Goal: Task Accomplishment & Management: Manage account settings

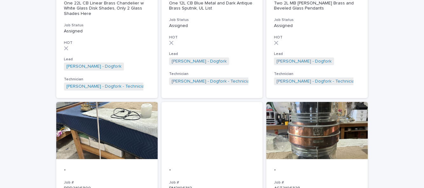
scroll to position [590, 0]
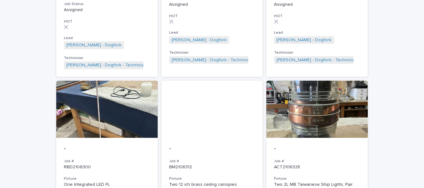
scroll to position [605, 0]
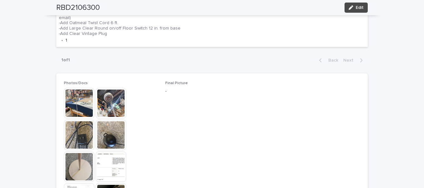
scroll to position [261, 0]
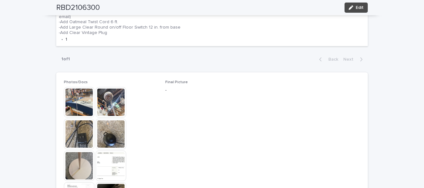
click at [73, 98] on img at bounding box center [79, 102] width 30 height 30
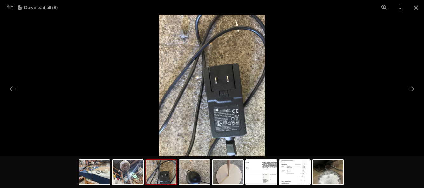
click at [15, 92] on button "Previous slide" at bounding box center [12, 89] width 13 height 12
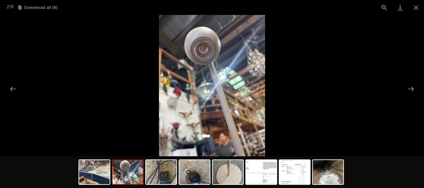
click at [16, 85] on button "Previous slide" at bounding box center [12, 89] width 13 height 12
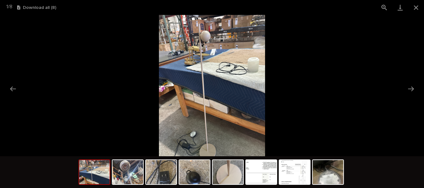
click at [12, 86] on button "Previous slide" at bounding box center [12, 89] width 13 height 12
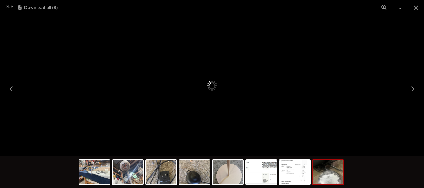
click at [9, 87] on button "Previous slide" at bounding box center [12, 89] width 13 height 12
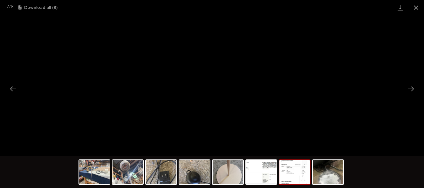
click at [10, 86] on button "Previous slide" at bounding box center [12, 89] width 13 height 12
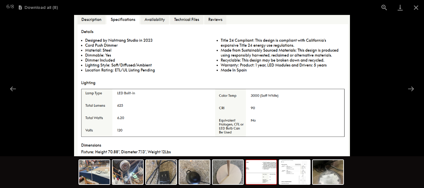
click at [7, 87] on button "Previous slide" at bounding box center [12, 89] width 13 height 12
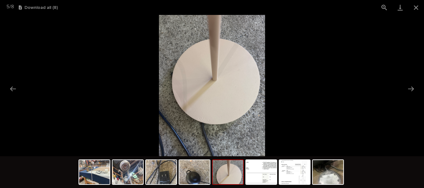
click at [11, 85] on button "Previous slide" at bounding box center [12, 89] width 13 height 12
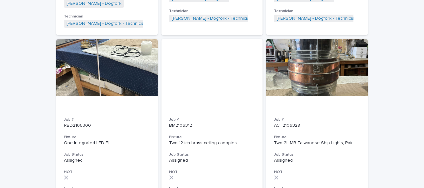
scroll to position [646, 0]
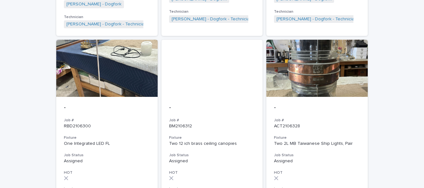
click at [86, 124] on p "RBD2106300" at bounding box center [107, 126] width 86 height 5
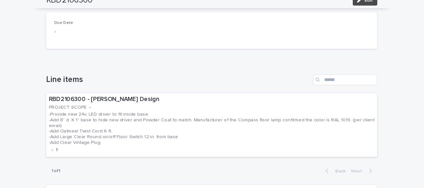
scroll to position [152, 0]
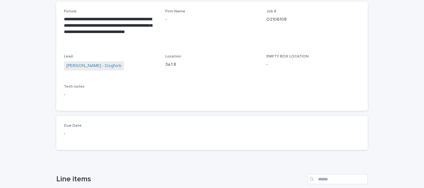
scroll to position [74, 0]
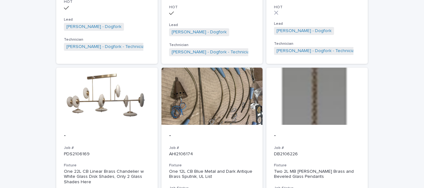
scroll to position [416, 0]
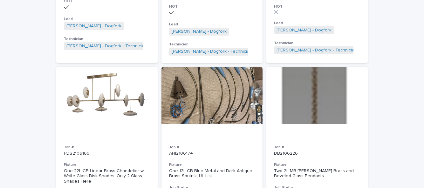
click at [328, 151] on p "DB2106226" at bounding box center [317, 153] width 86 height 5
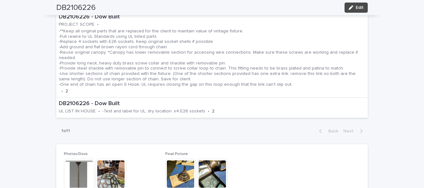
scroll to position [261, 0]
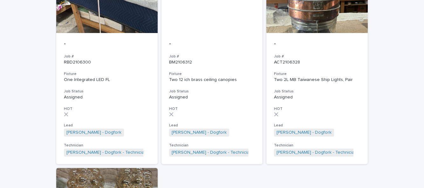
scroll to position [710, 0]
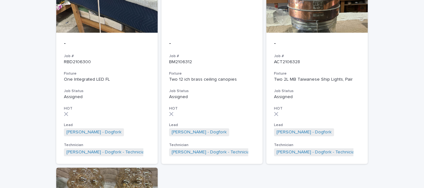
click at [76, 106] on h3 "HOT" at bounding box center [107, 108] width 86 height 5
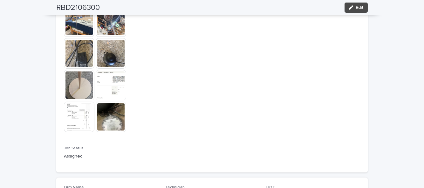
scroll to position [344, 0]
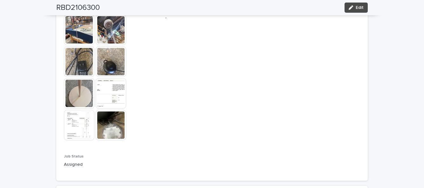
scroll to position [331, 0]
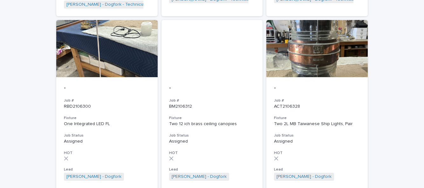
scroll to position [666, 0]
click at [211, 139] on p "Assigned" at bounding box center [212, 141] width 86 height 5
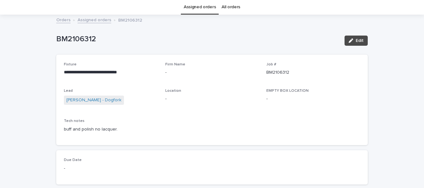
scroll to position [21, 0]
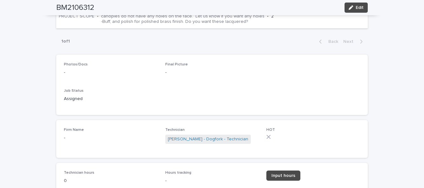
scroll to position [252, 0]
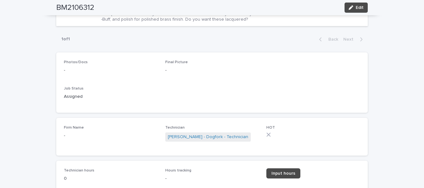
click at [362, 10] on button "Edit" at bounding box center [355, 8] width 23 height 10
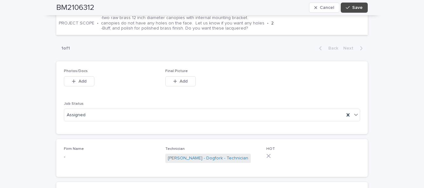
click at [184, 79] on span "Add" at bounding box center [183, 81] width 8 height 4
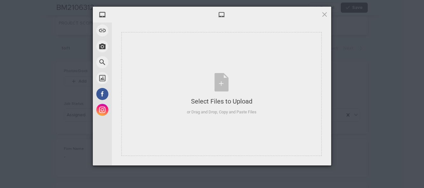
click at [222, 87] on div "Select Files to Upload or Drag and Drop, Copy and Paste Files" at bounding box center [222, 94] width 70 height 42
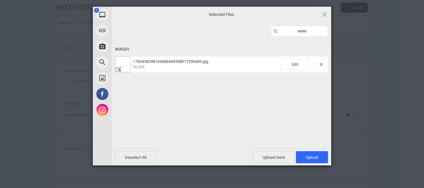
click at [318, 158] on span "Upload 1" at bounding box center [312, 157] width 12 height 5
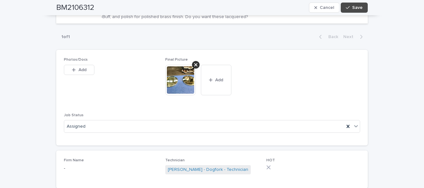
scroll to position [9, 0]
click at [357, 6] on span "Save" at bounding box center [357, 7] width 10 height 4
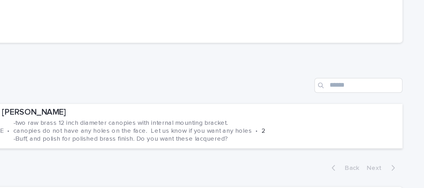
scroll to position [139, 0]
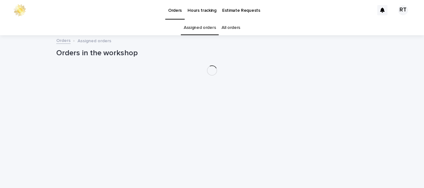
scroll to position [20, 0]
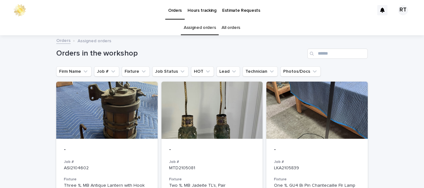
click at [326, 159] on h3 "Job #" at bounding box center [317, 161] width 86 height 5
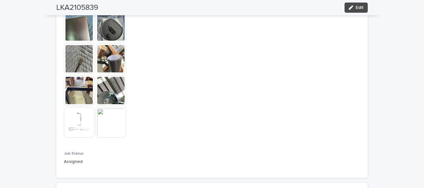
scroll to position [454, 0]
click at [326, 84] on div "Photos/Docs This file cannot be opened Download File Final Picture - Job Status…" at bounding box center [212, 55] width 296 height 229
click at [342, 84] on div "Photos/Docs This file cannot be opened Download File Final Picture - Job Status…" at bounding box center [212, 55] width 296 height 229
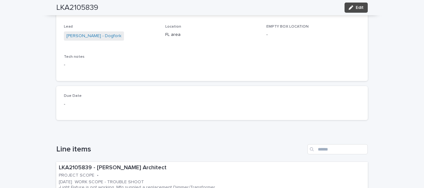
scroll to position [91, 0]
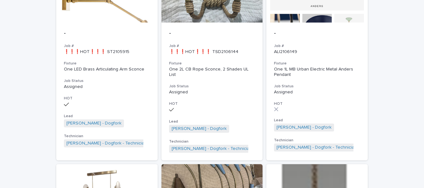
scroll to position [318, 0]
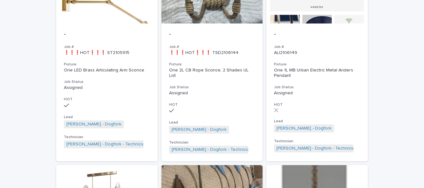
click at [210, 86] on div "- Job # ❗❗❗HOT❗❗❗ TSD2106144 Fixture One 2L CB Rope Sconce, 2 Shades UL List Jo…" at bounding box center [211, 93] width 101 height 138
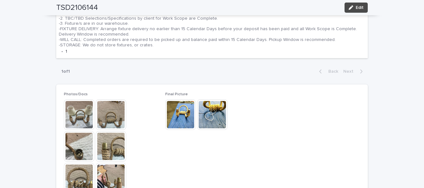
scroll to position [338, 0]
